Goal: Transaction & Acquisition: Subscribe to service/newsletter

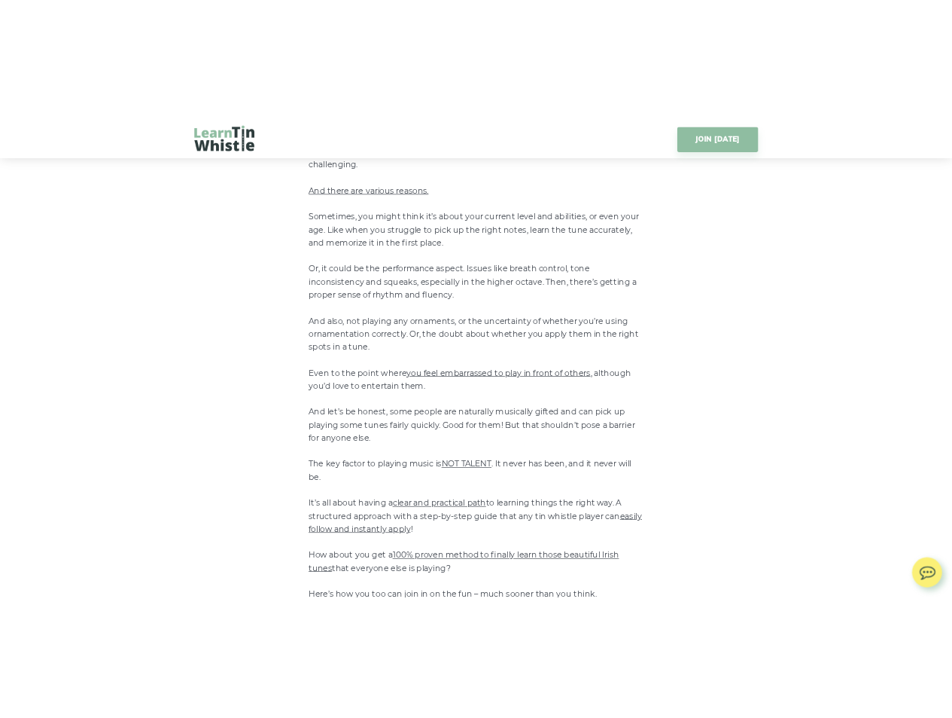
scroll to position [502, 0]
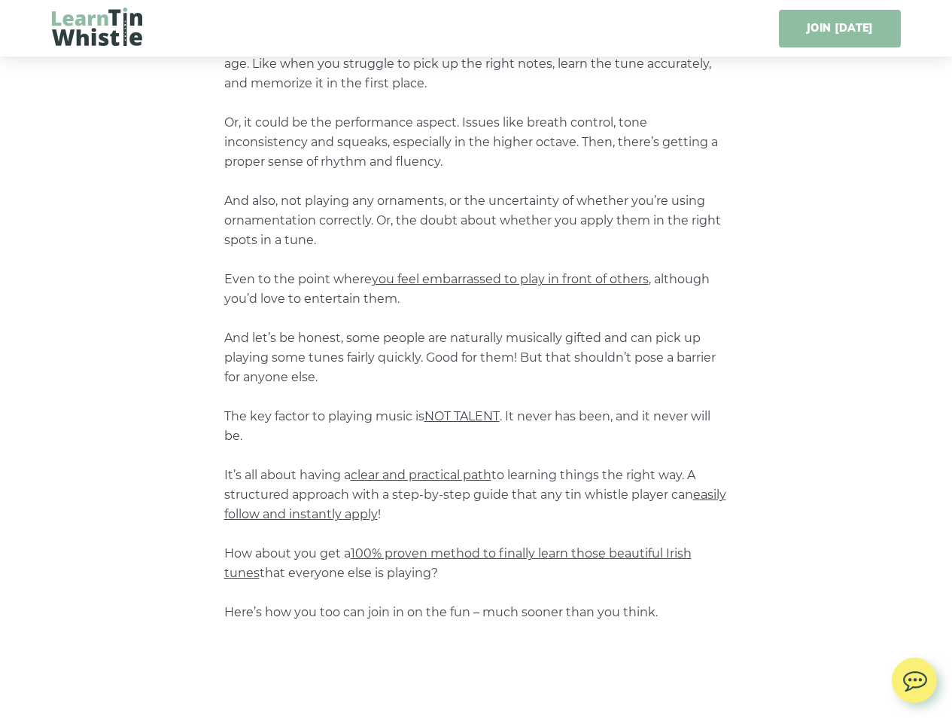
click at [852, 38] on link "JOIN [DATE]" at bounding box center [839, 29] width 121 height 38
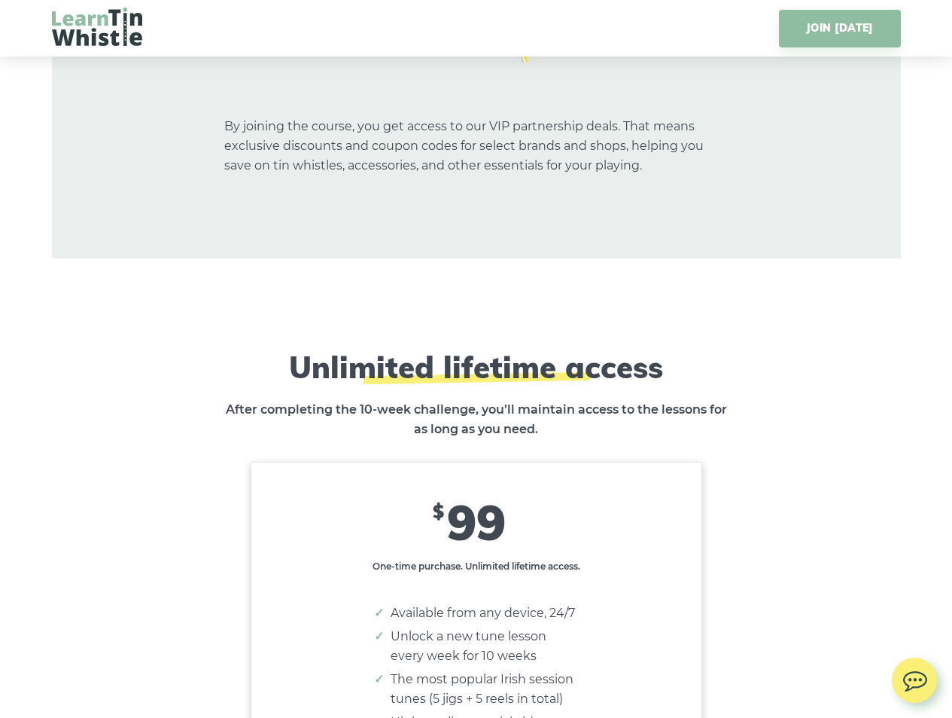
scroll to position [8925, 0]
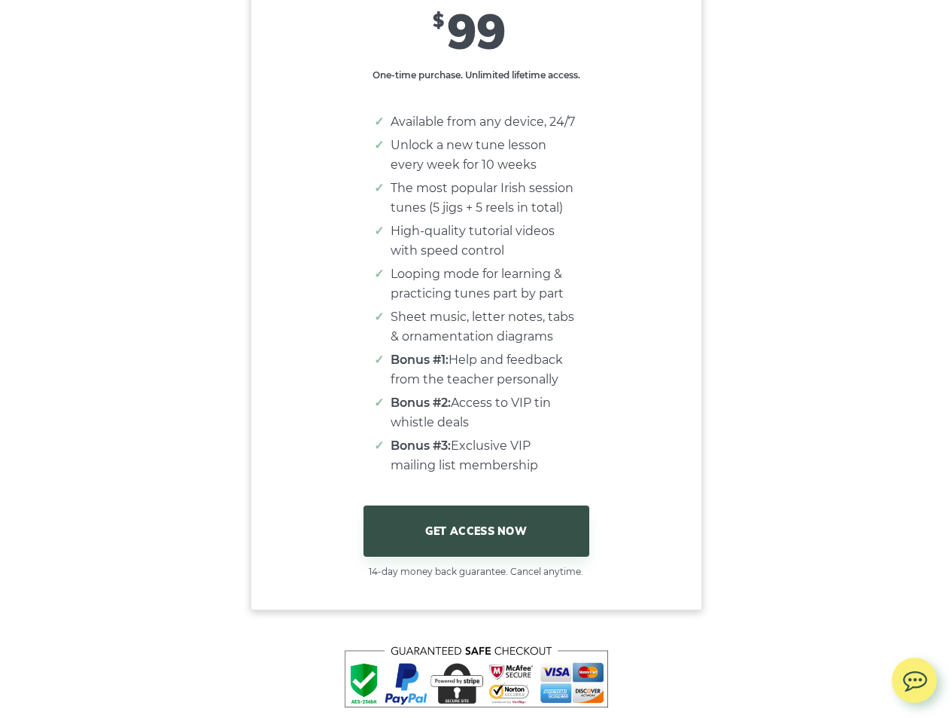
scroll to position [9220, 0]
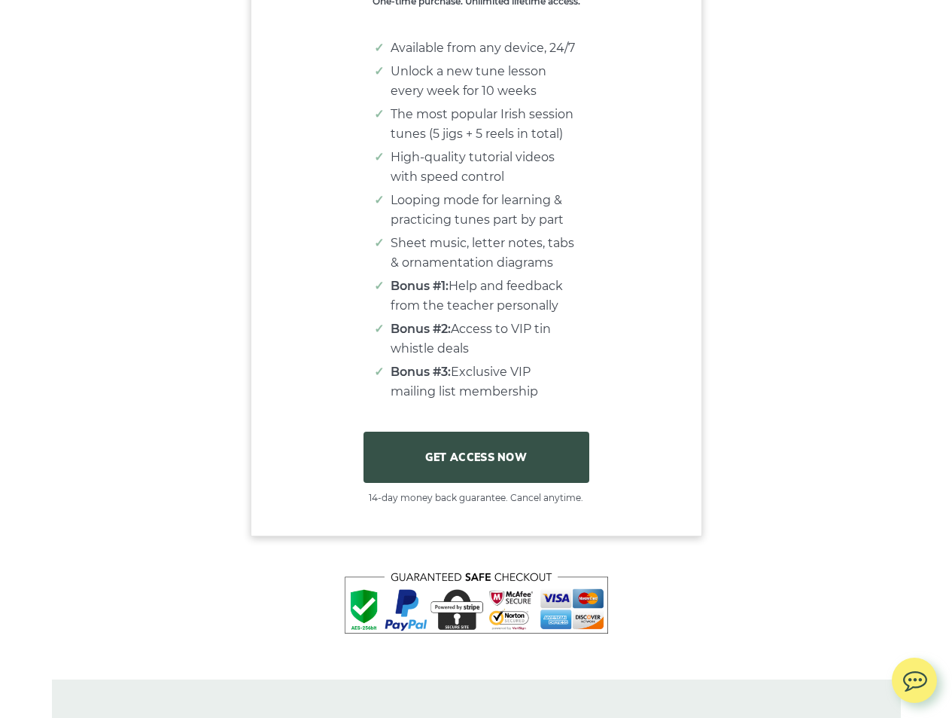
click at [483, 481] on link "GET ACCESS NOW" at bounding box center [477, 456] width 226 height 51
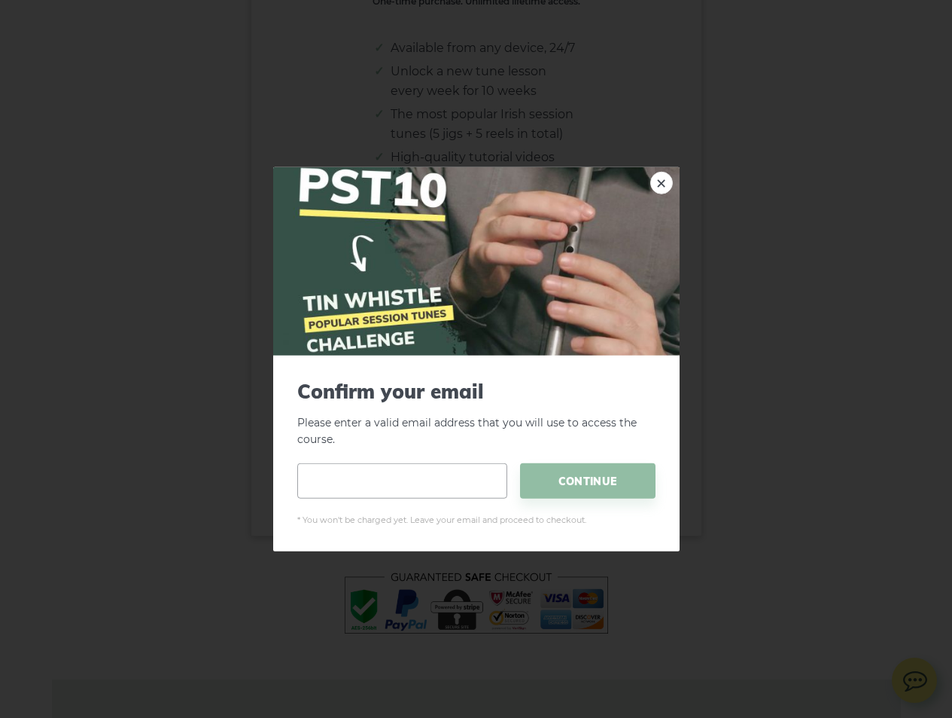
click at [389, 480] on input "email" at bounding box center [402, 480] width 210 height 35
type input "**********"
click at [586, 481] on span "CONTINUE" at bounding box center [588, 480] width 136 height 35
